Goal: Navigation & Orientation: Find specific page/section

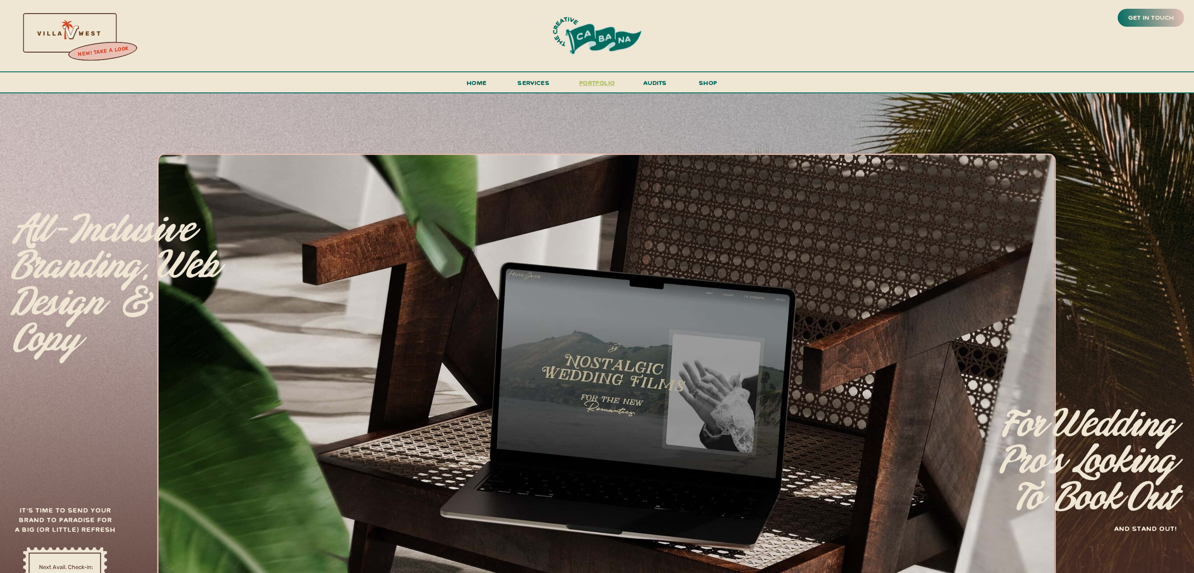
click at [603, 82] on h3 "portfolio" at bounding box center [597, 85] width 41 height 16
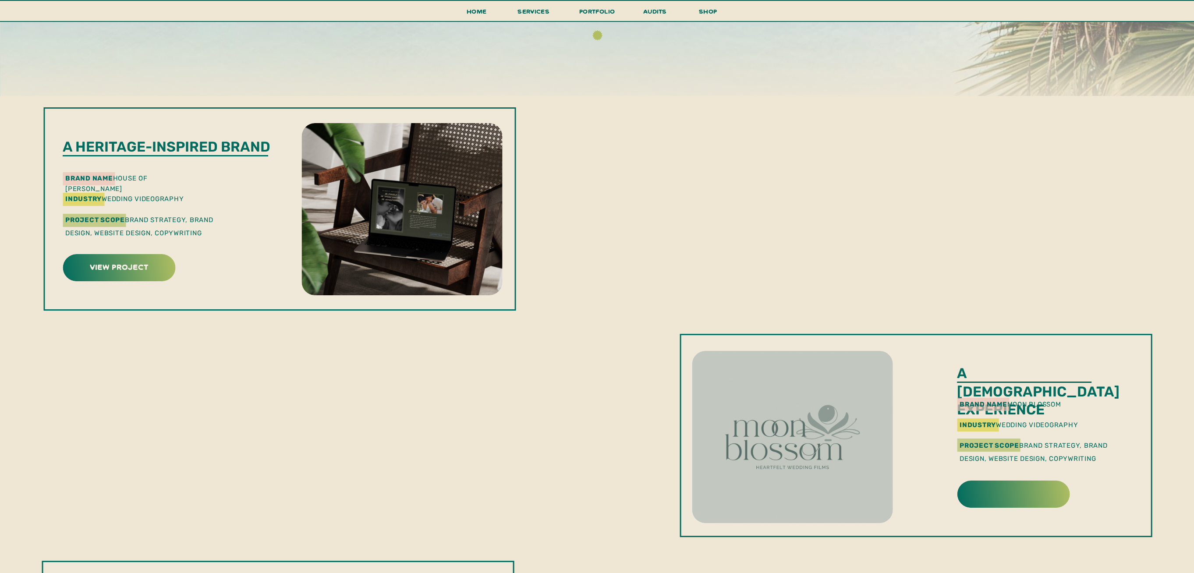
scroll to position [175, 0]
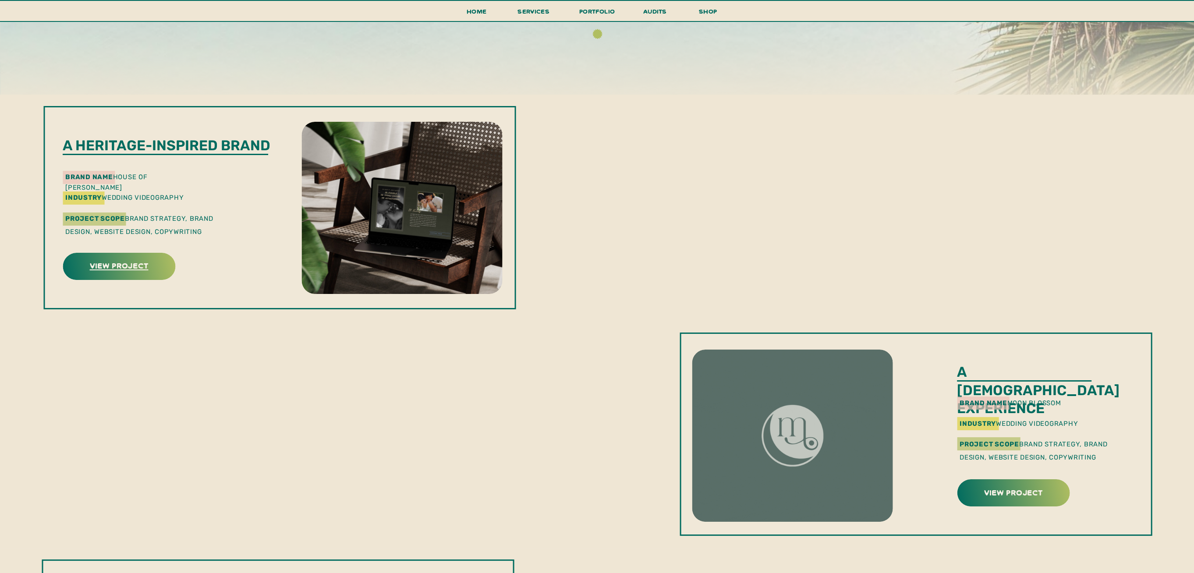
click at [132, 271] on h3 "view project" at bounding box center [119, 265] width 110 height 14
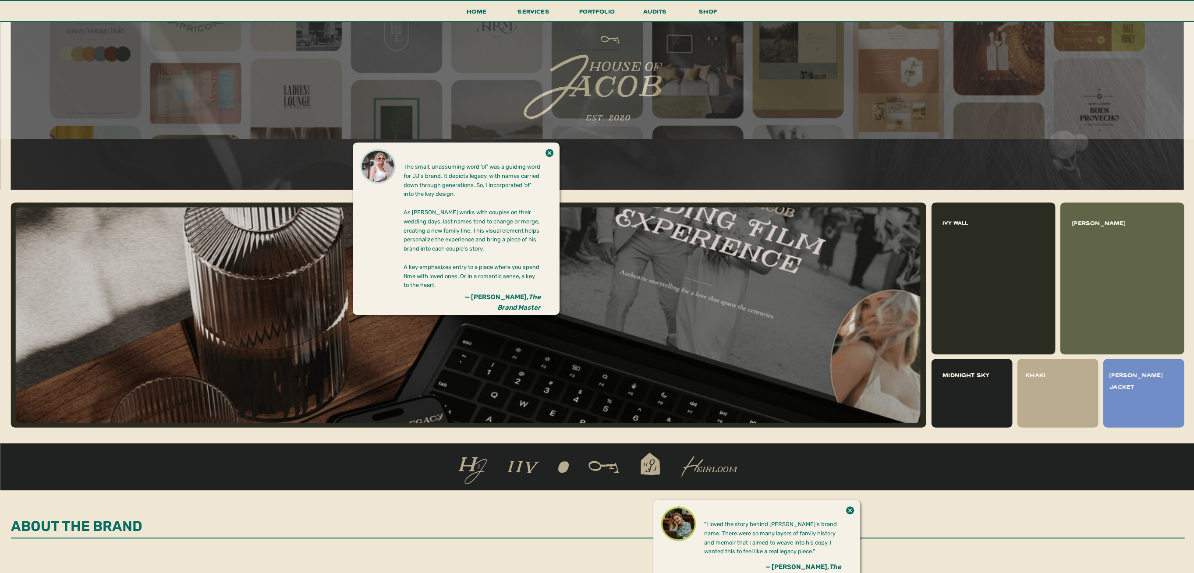
scroll to position [526, 0]
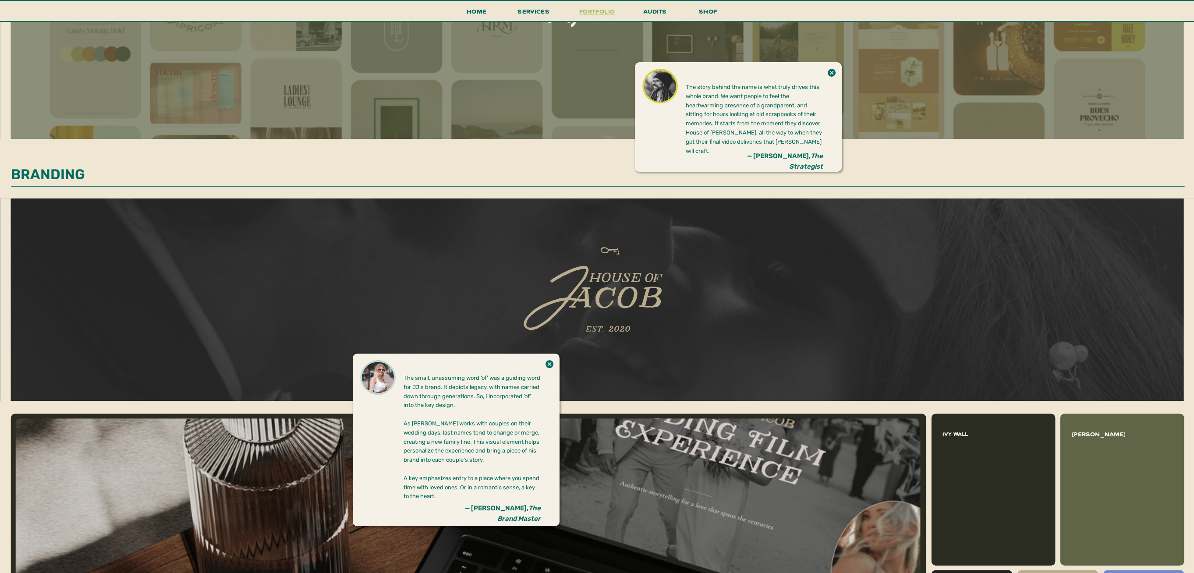
click at [590, 14] on h3 "portfolio" at bounding box center [597, 14] width 41 height 16
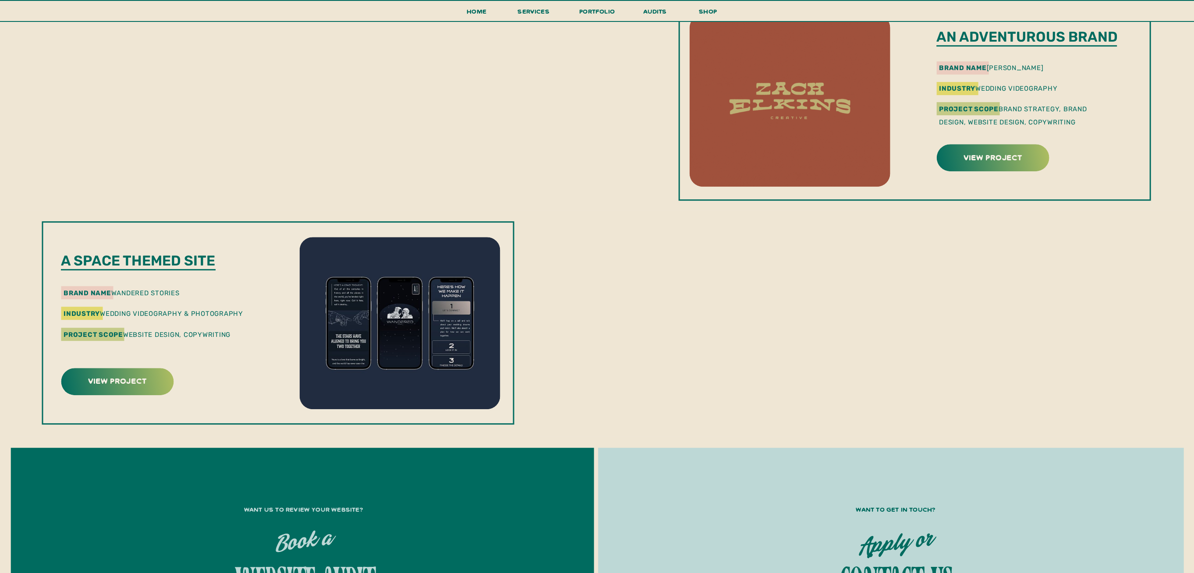
scroll to position [964, 0]
